Goal: Navigation & Orientation: Find specific page/section

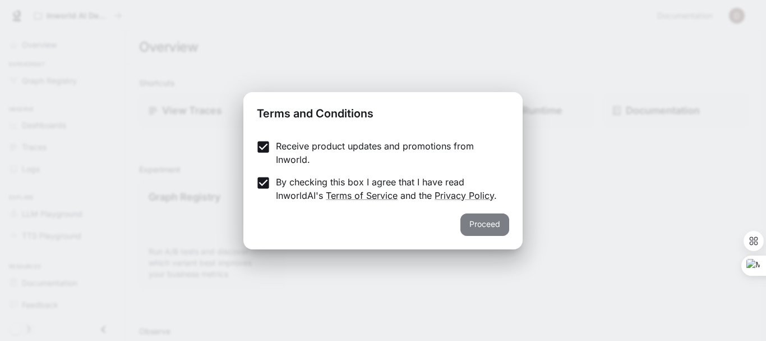
click at [487, 223] on button "Proceed" at bounding box center [485, 224] width 49 height 22
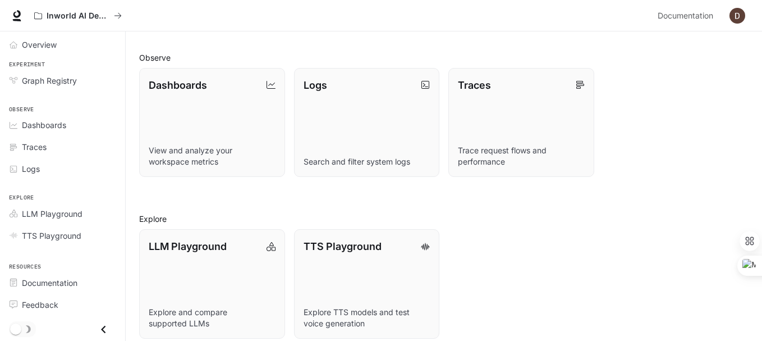
scroll to position [284, 0]
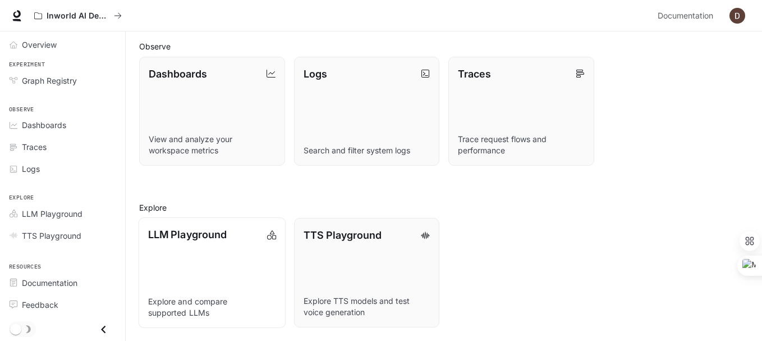
click at [223, 250] on link "LLM Playground Explore and compare supported LLMs" at bounding box center [212, 272] width 147 height 111
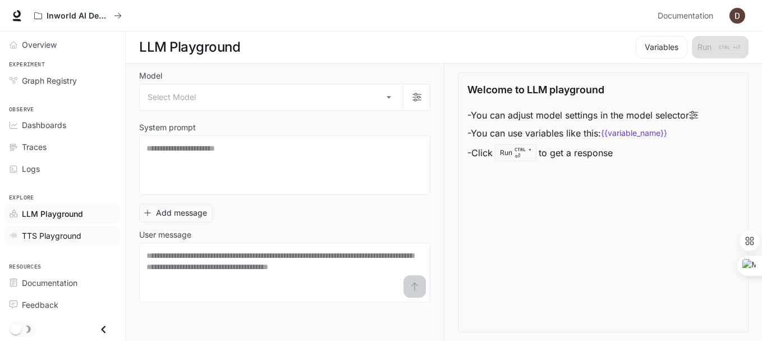
click at [57, 229] on span "TTS Playground" at bounding box center [51, 235] width 59 height 12
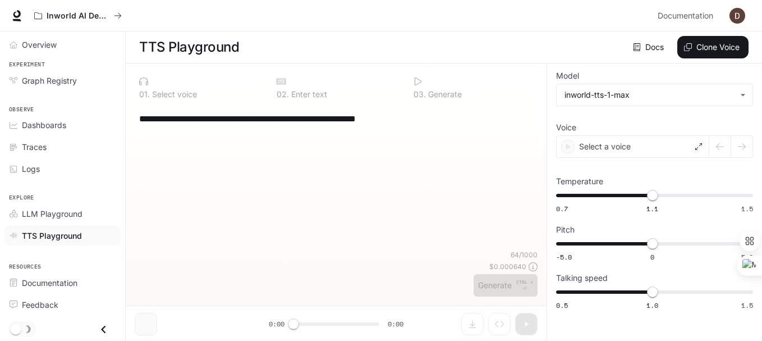
scroll to position [1, 0]
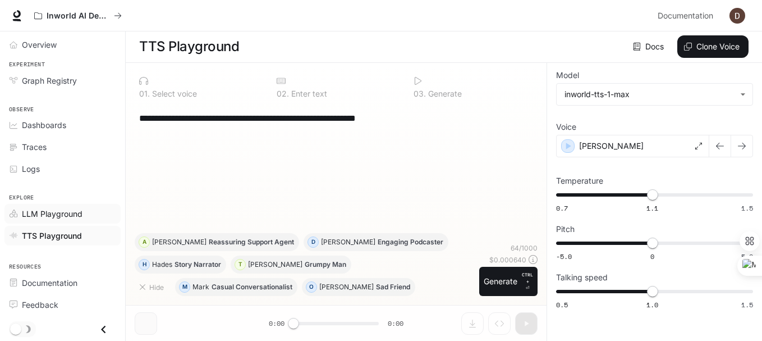
click at [47, 209] on span "LLM Playground" at bounding box center [52, 214] width 61 height 12
